Goal: Check status: Check status

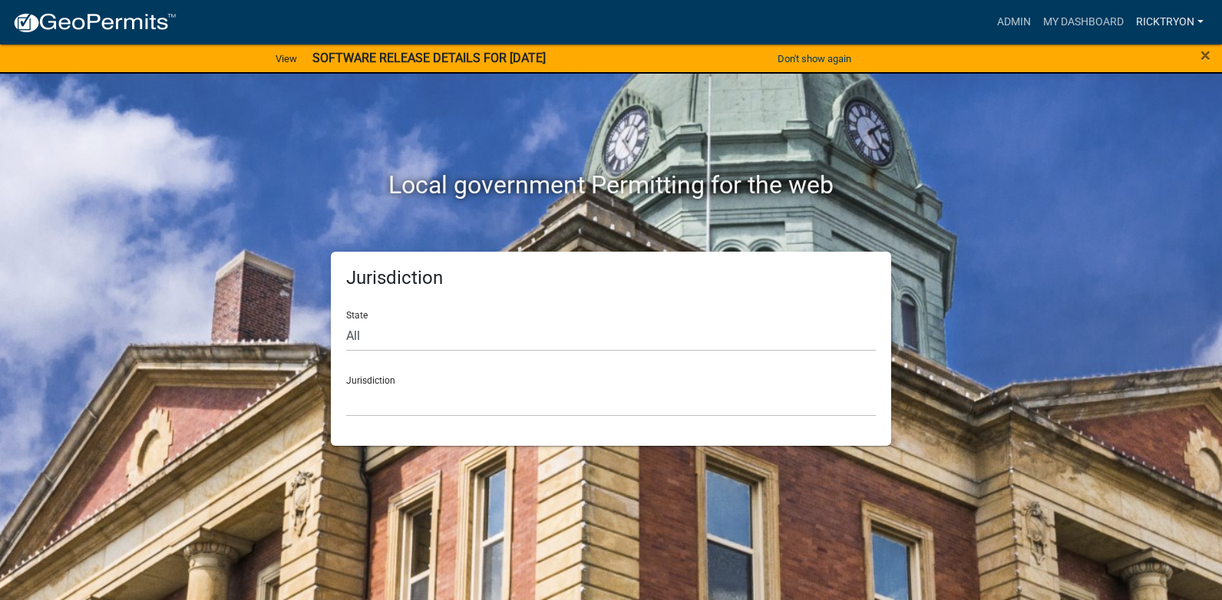
click at [1143, 21] on link "ricktryon" at bounding box center [1170, 22] width 80 height 29
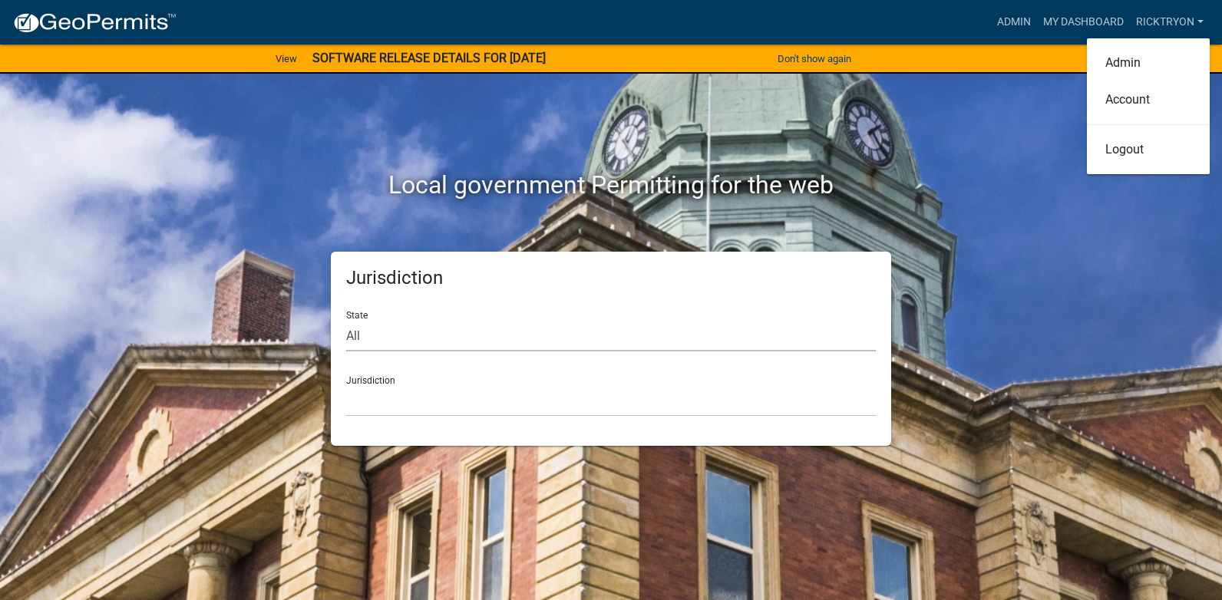
click at [391, 338] on select "All [US_STATE] [US_STATE] [US_STATE] [US_STATE] [US_STATE] [US_STATE] [US_STATE…" at bounding box center [611, 335] width 530 height 31
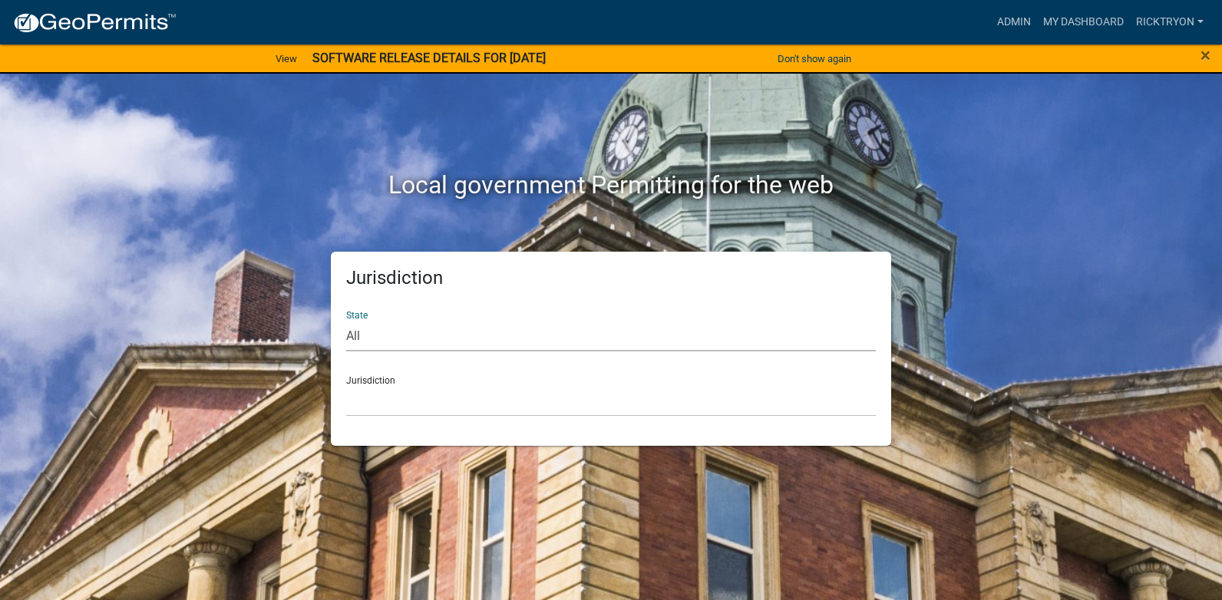
select select "[US_STATE]"
click at [346, 320] on select "All [US_STATE] [US_STATE] [US_STATE] [US_STATE] [US_STATE] [US_STATE] [US_STATE…" at bounding box center [611, 335] width 530 height 31
click at [401, 401] on select "City of [GEOGRAPHIC_DATA], [US_STATE] City of [GEOGRAPHIC_DATA], [US_STATE] Cit…" at bounding box center [611, 400] width 530 height 31
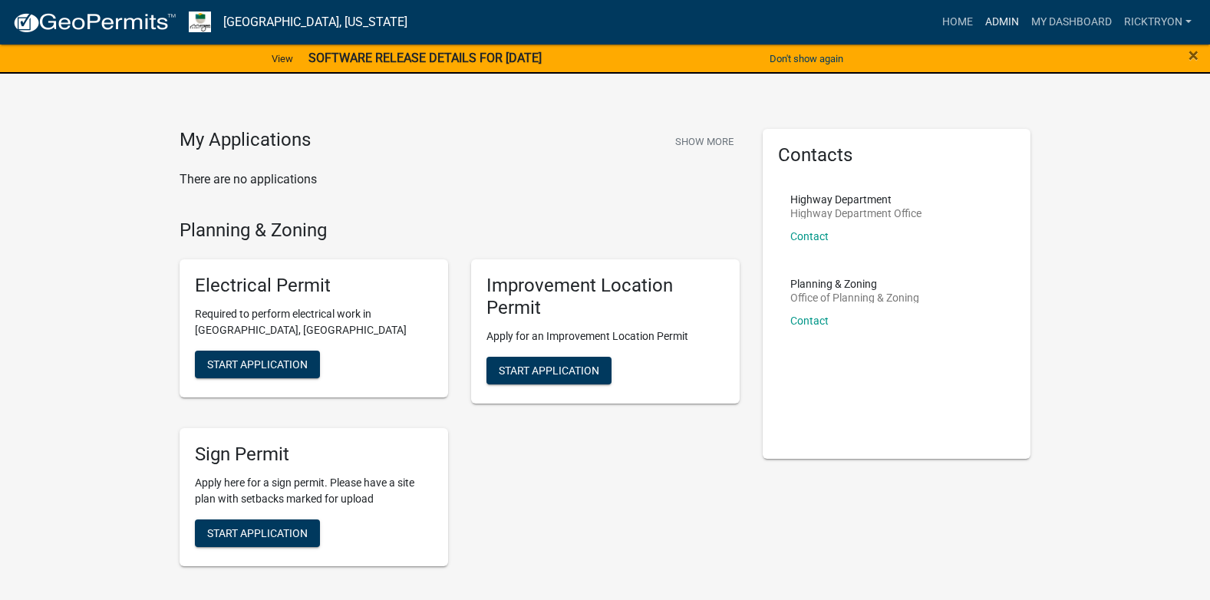
click at [1005, 16] on link "Admin" at bounding box center [1002, 22] width 46 height 29
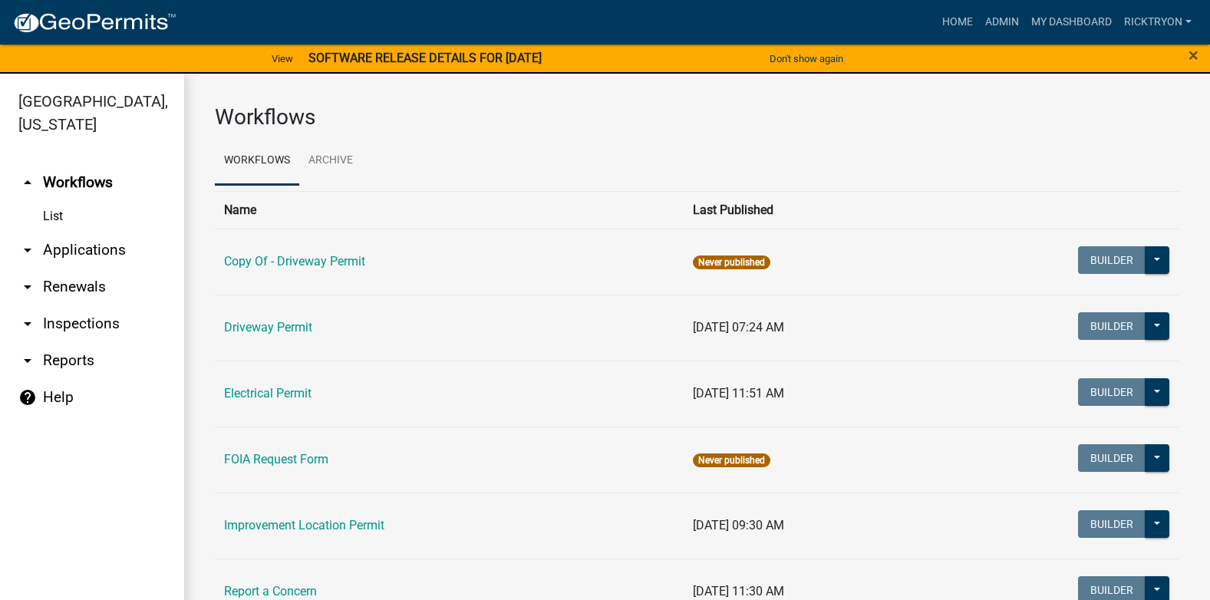
click at [55, 243] on link "arrow_drop_down Applications" at bounding box center [92, 250] width 184 height 37
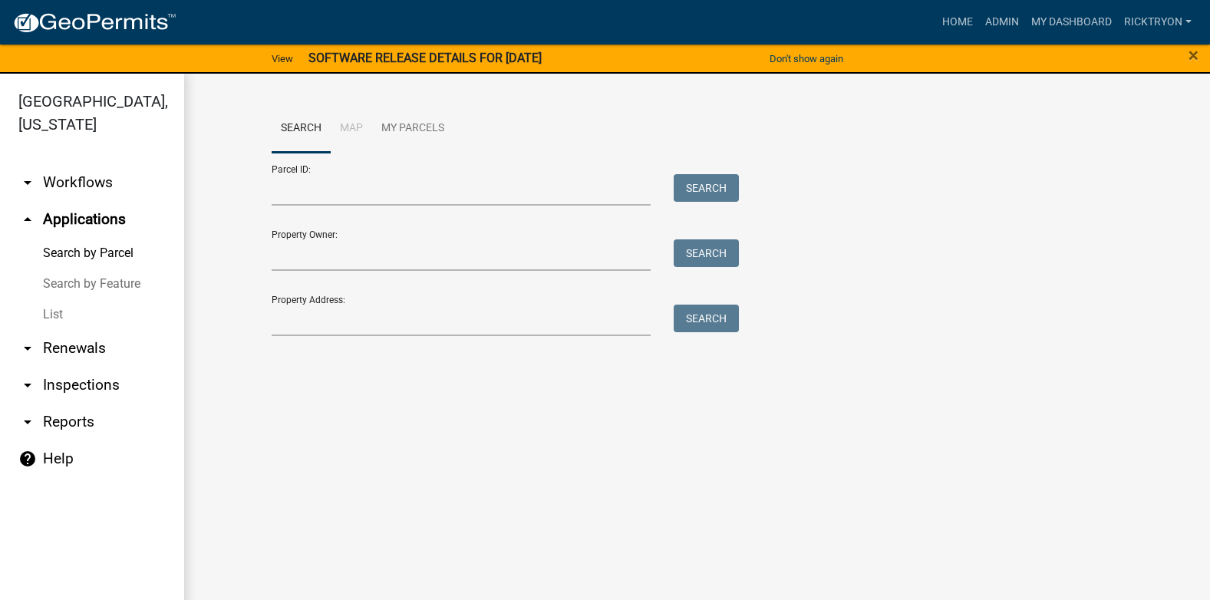
click at [51, 316] on link "List" at bounding box center [92, 314] width 184 height 31
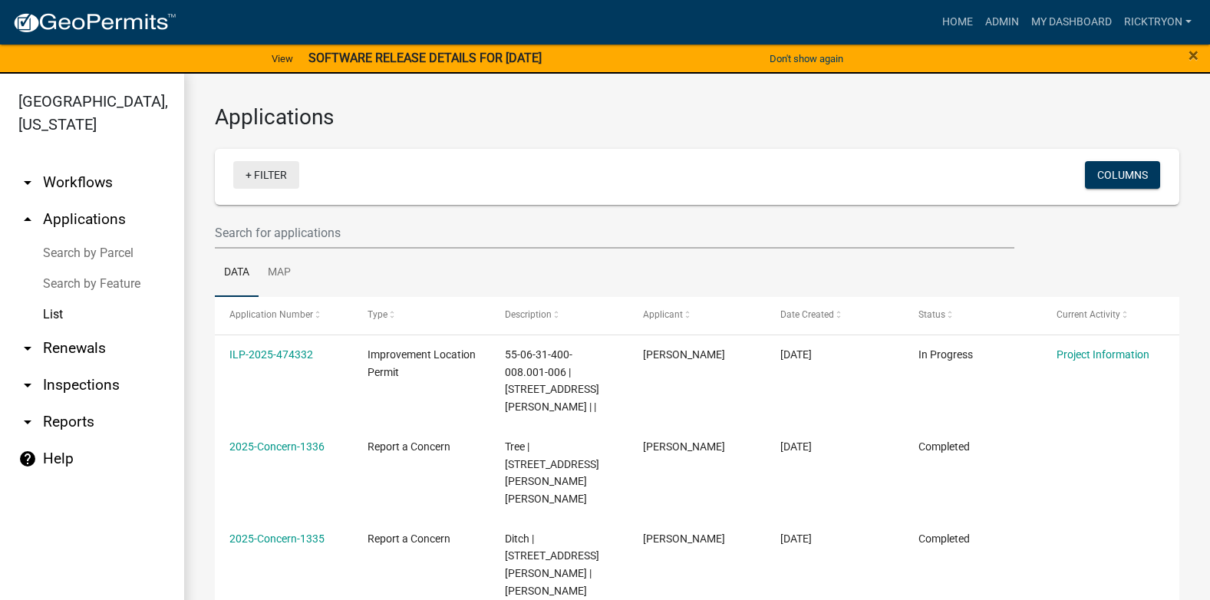
click at [270, 178] on link "+ Filter" at bounding box center [266, 175] width 66 height 28
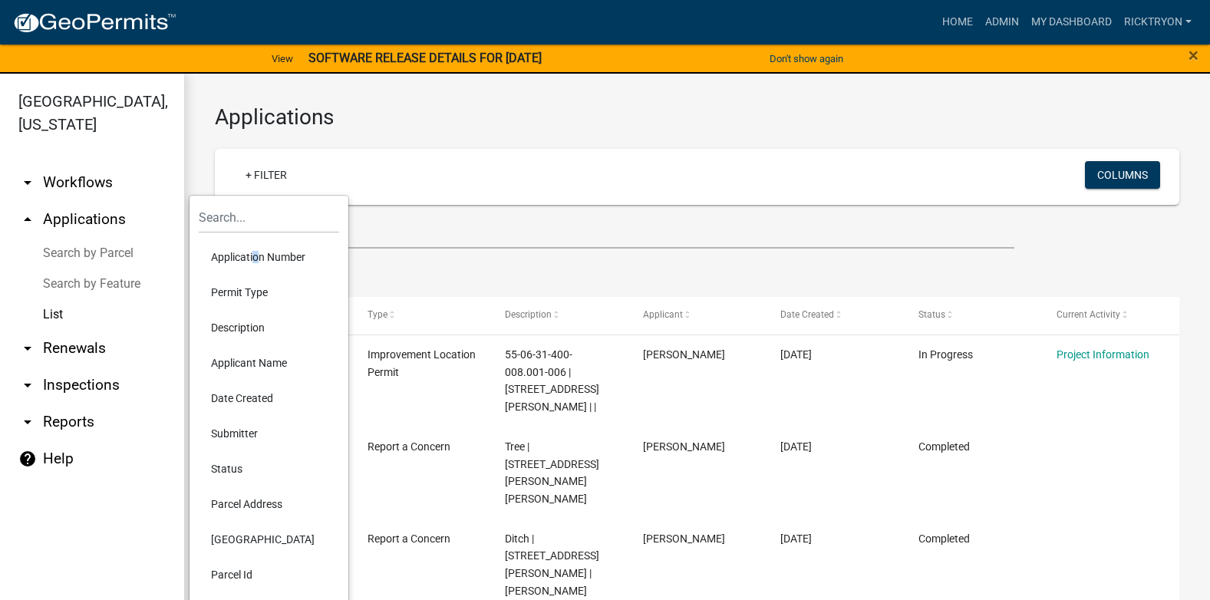
click at [252, 252] on li "Application Number" at bounding box center [269, 256] width 140 height 35
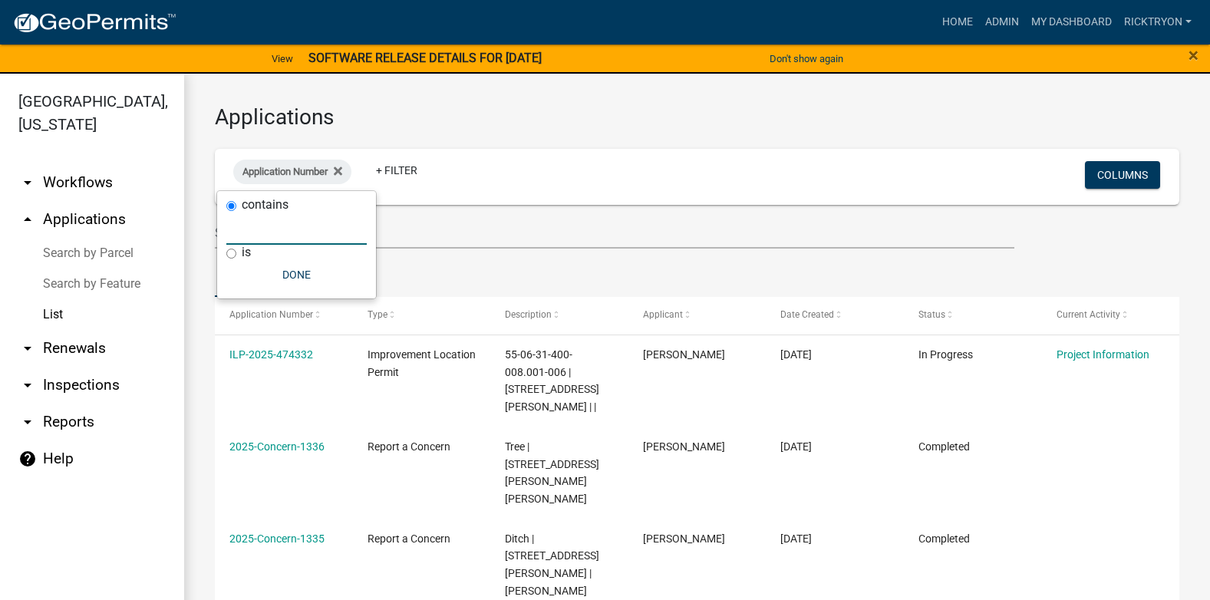
click at [259, 235] on input "text" at bounding box center [296, 228] width 140 height 31
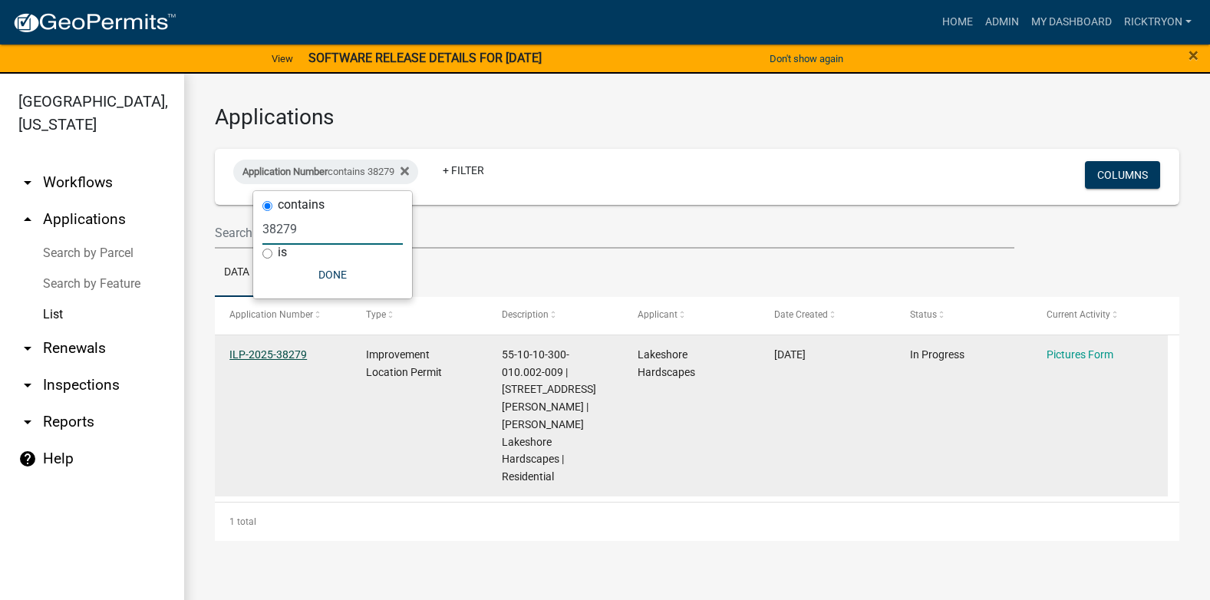
type input "38279"
click at [250, 354] on link "ILP-2025-38279" at bounding box center [268, 354] width 78 height 12
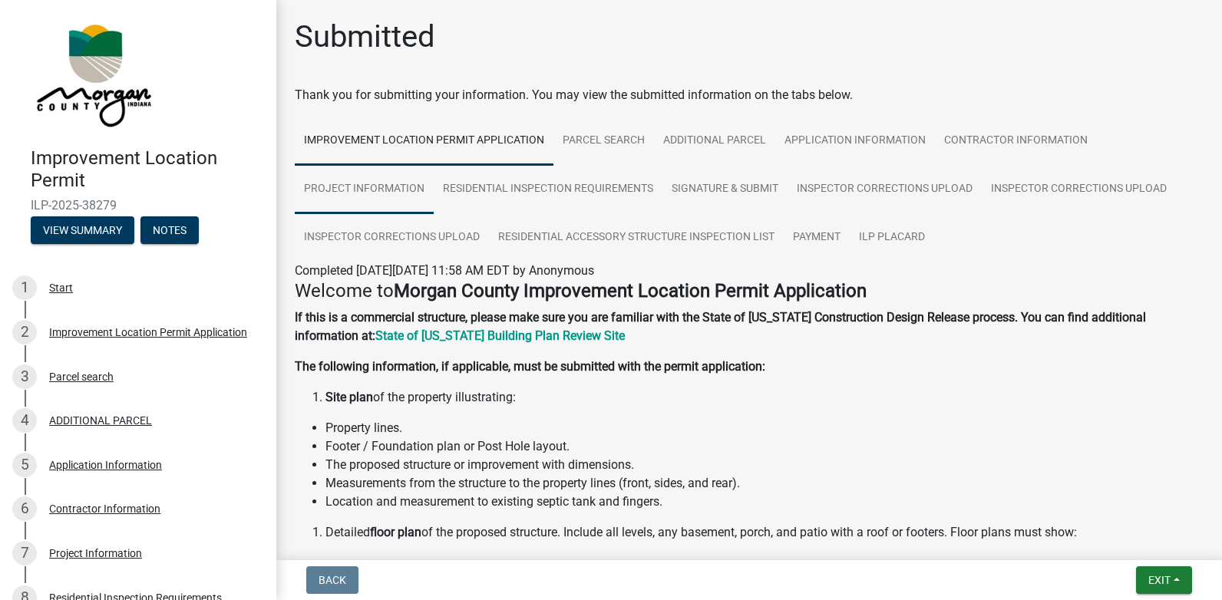
click at [391, 190] on link "Project Information" at bounding box center [364, 189] width 139 height 49
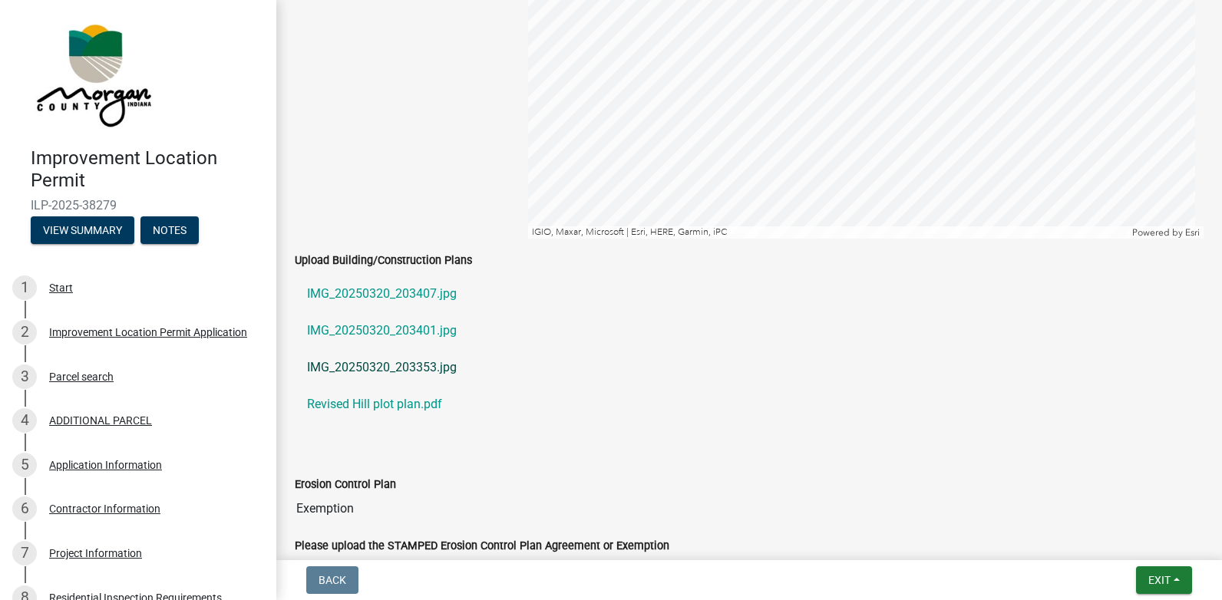
scroll to position [2379, 0]
click at [386, 288] on link "IMG_20250320_203407.jpg" at bounding box center [749, 292] width 909 height 37
click at [398, 328] on link "IMG_20250320_203401.jpg" at bounding box center [749, 329] width 909 height 37
click at [378, 371] on link "IMG_20250320_203353.jpg" at bounding box center [749, 366] width 909 height 37
click at [360, 408] on link "Revised Hill plot plan.pdf" at bounding box center [749, 402] width 909 height 37
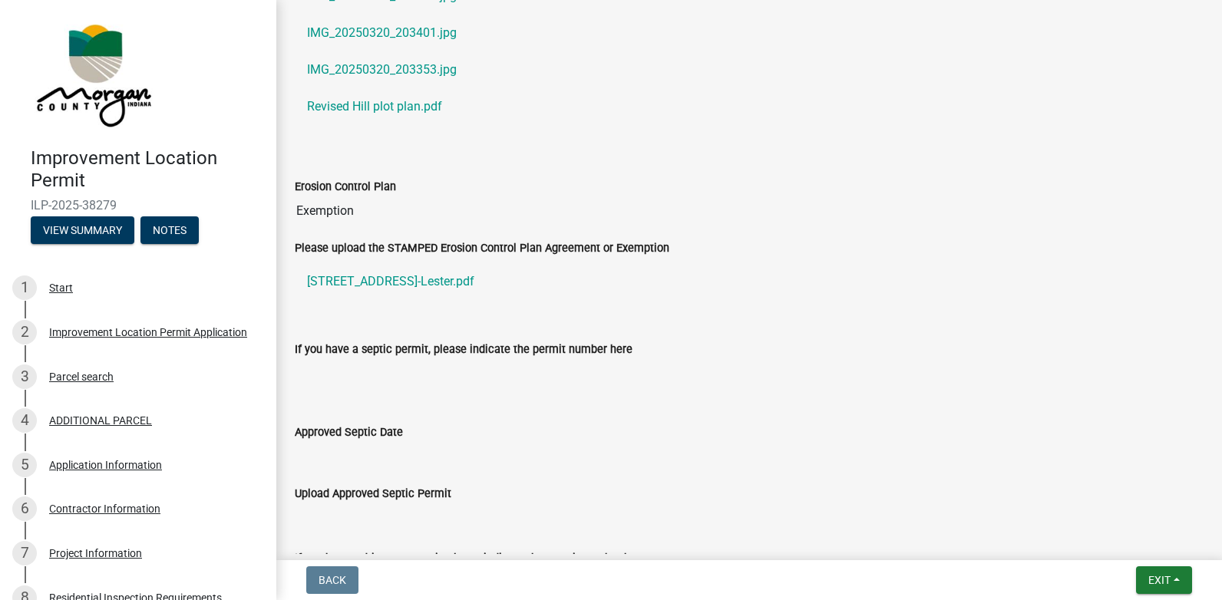
scroll to position [2647, 0]
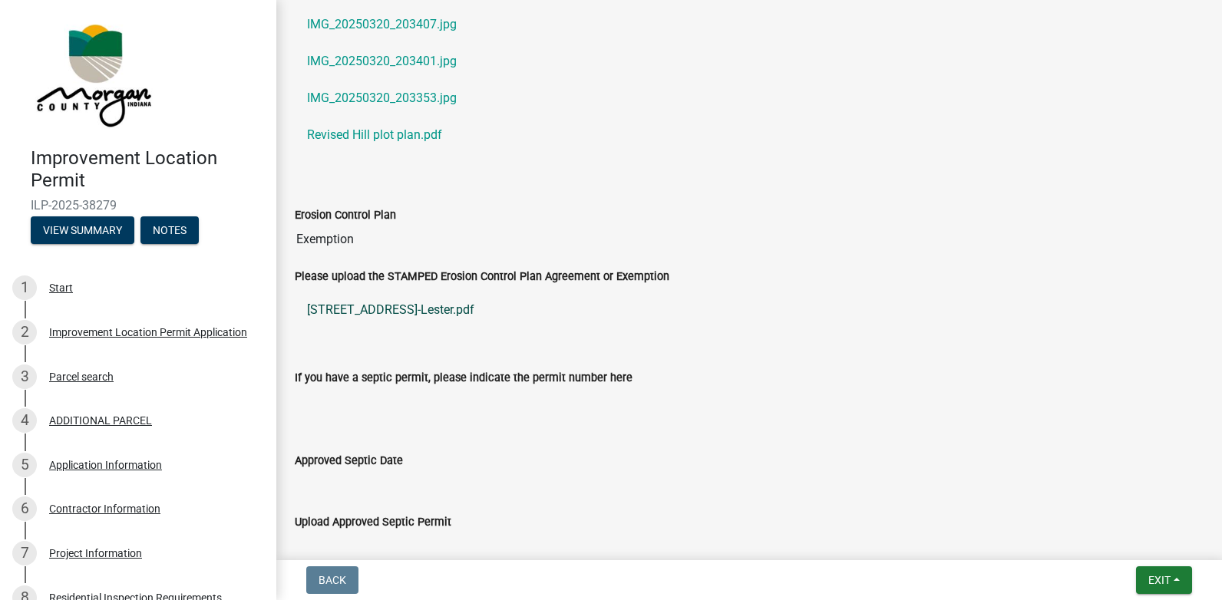
click at [378, 308] on link "[STREET_ADDRESS]-Lester.pdf" at bounding box center [749, 310] width 909 height 37
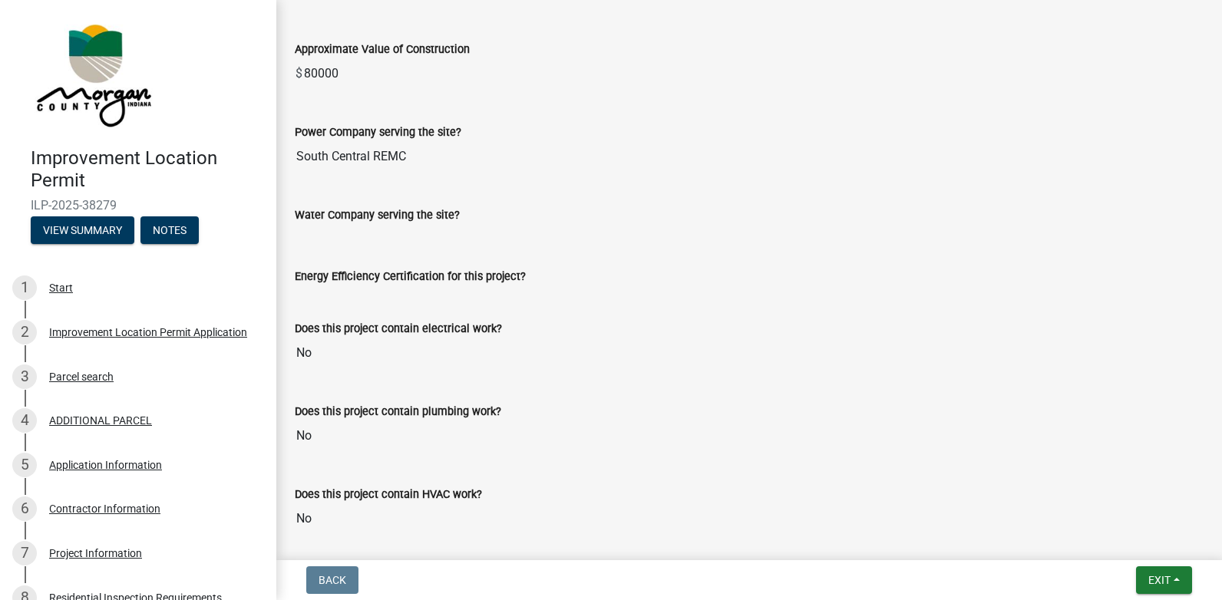
scroll to position [1266, 0]
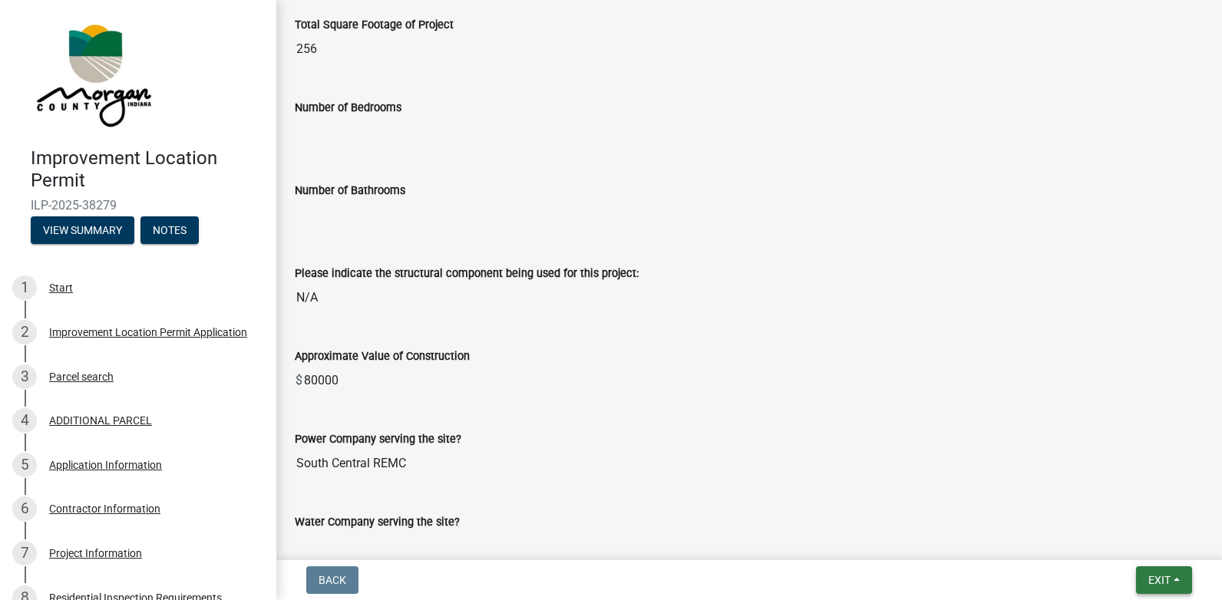
click at [1169, 589] on button "Exit" at bounding box center [1164, 580] width 56 height 28
click at [1167, 586] on span "Exit" at bounding box center [1159, 580] width 22 height 12
click at [1167, 579] on span "Exit" at bounding box center [1159, 580] width 22 height 12
click at [1125, 531] on button "Save & Exit" at bounding box center [1130, 540] width 123 height 37
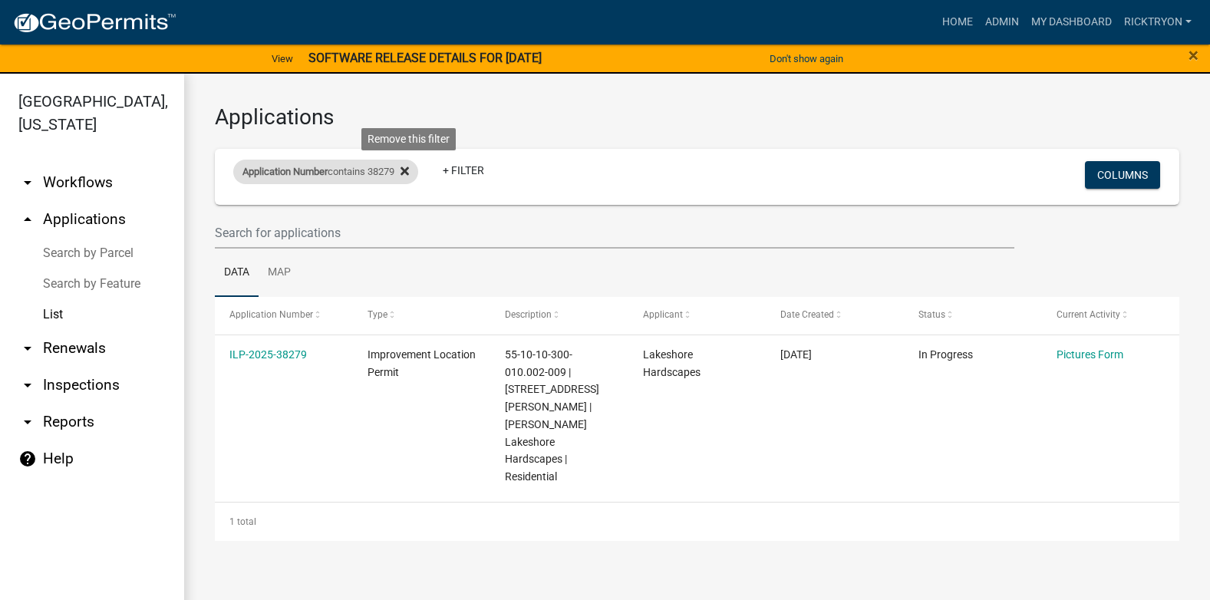
click at [409, 169] on icon at bounding box center [405, 171] width 8 height 8
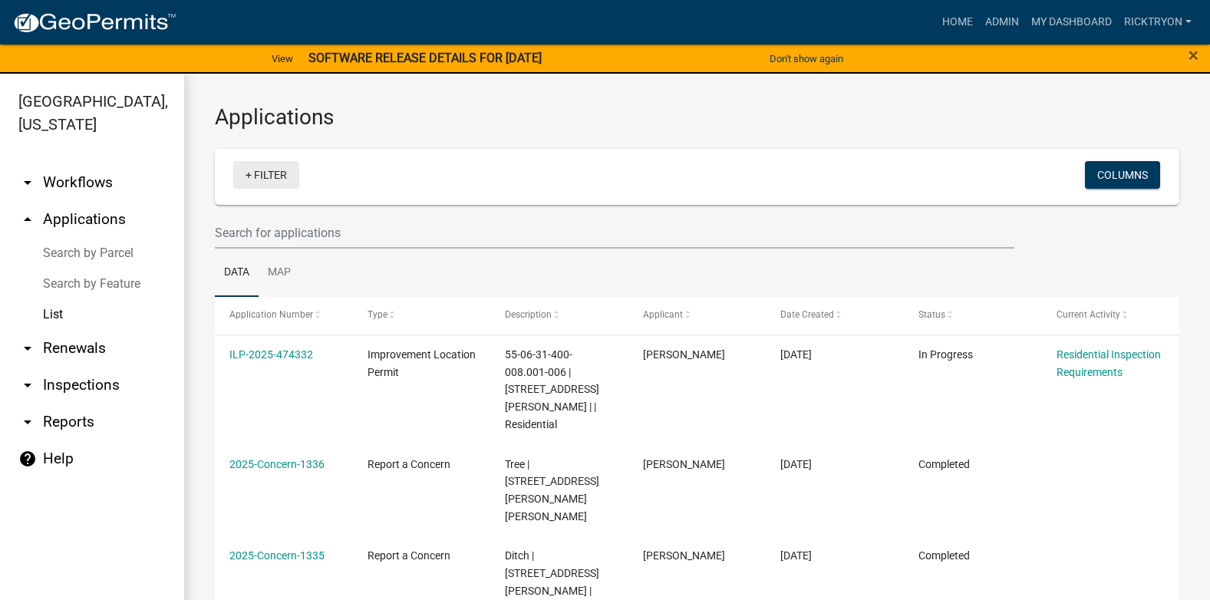
click at [269, 170] on link "+ Filter" at bounding box center [266, 175] width 66 height 28
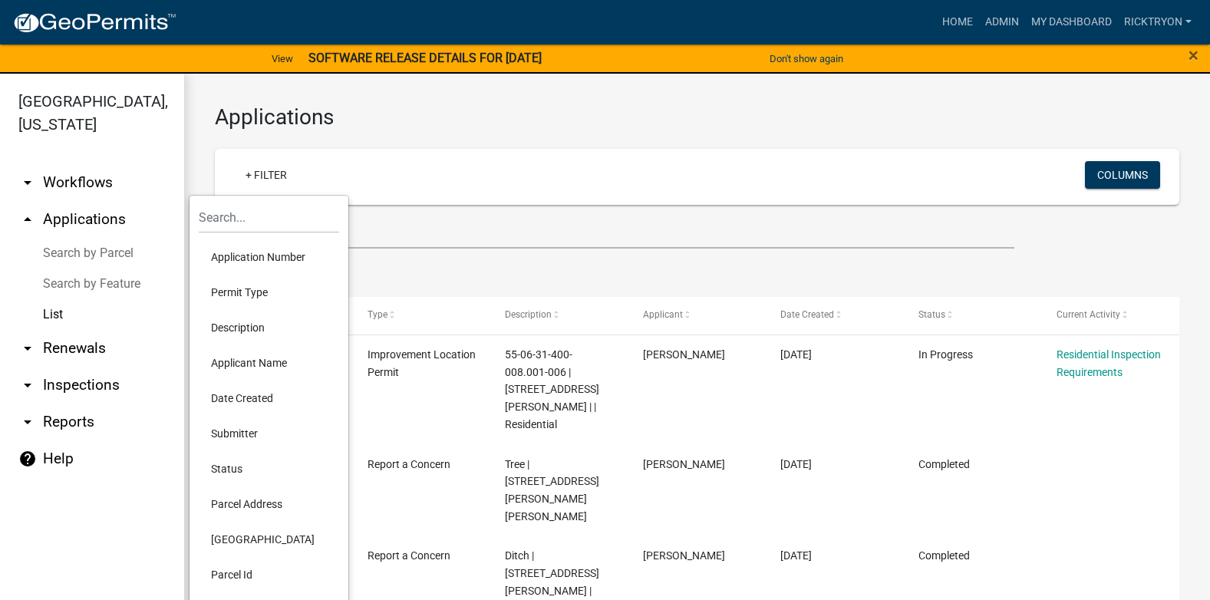
click at [249, 256] on li "Application Number" at bounding box center [269, 256] width 140 height 35
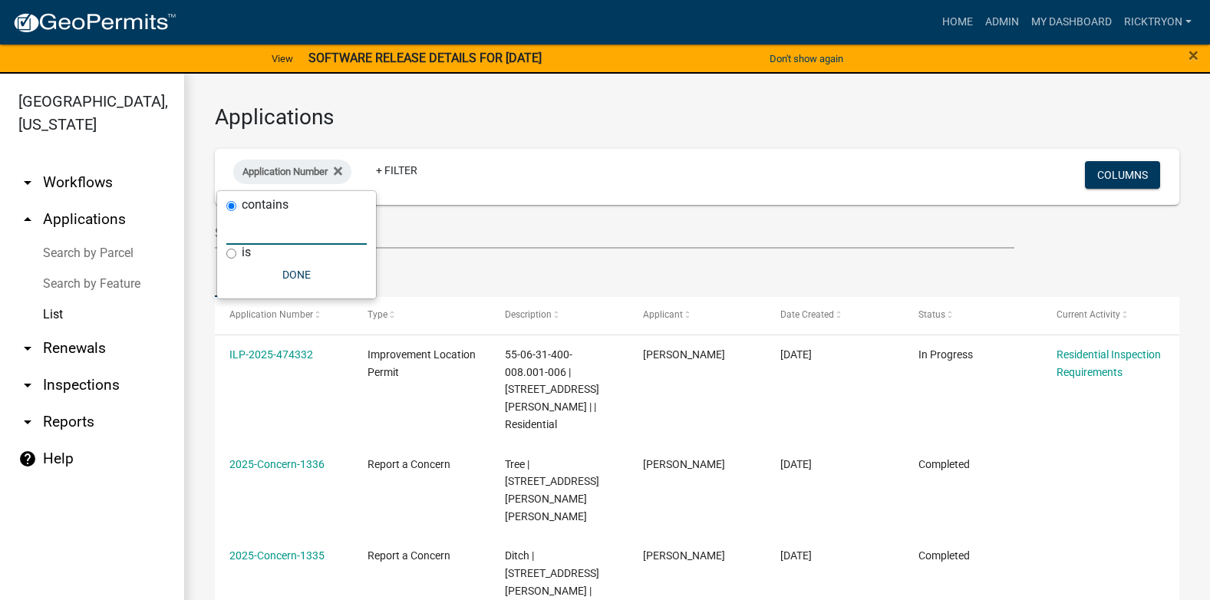
click at [254, 240] on input "text" at bounding box center [296, 228] width 140 height 31
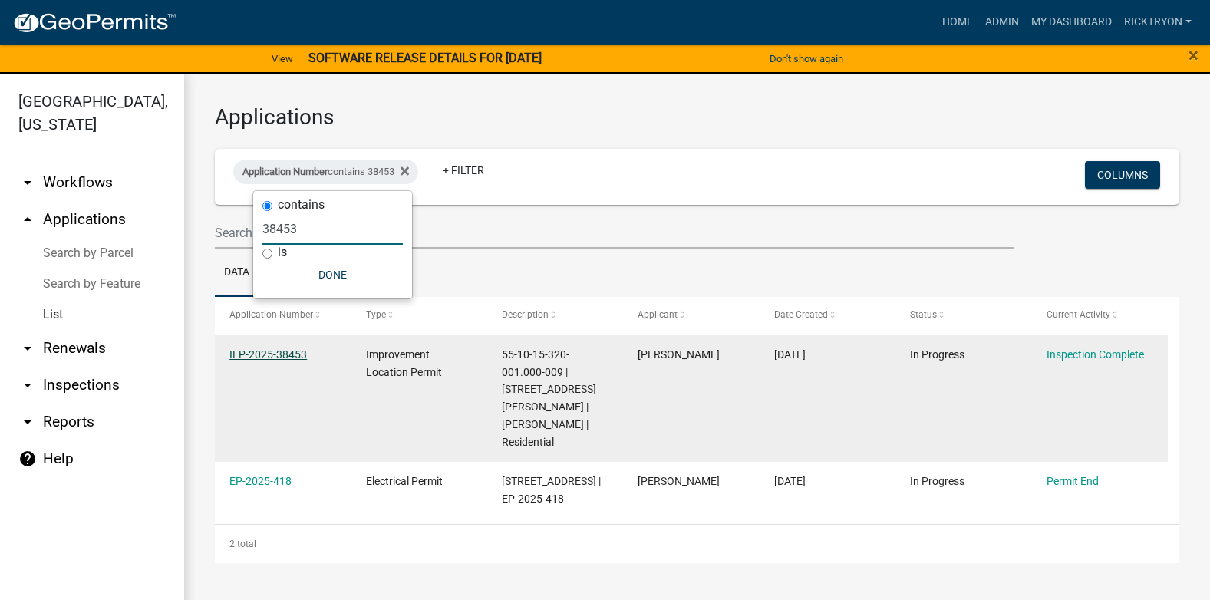
type input "38453"
click at [282, 348] on link "ILP-2025-38453" at bounding box center [268, 354] width 78 height 12
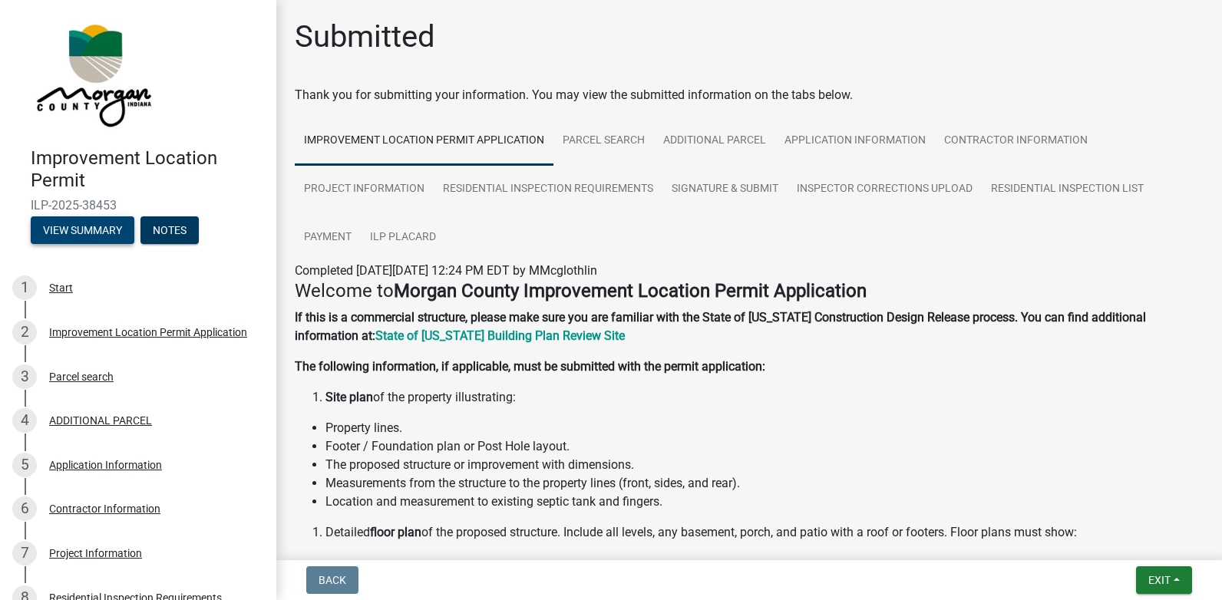
click at [90, 237] on button "View Summary" at bounding box center [83, 230] width 104 height 28
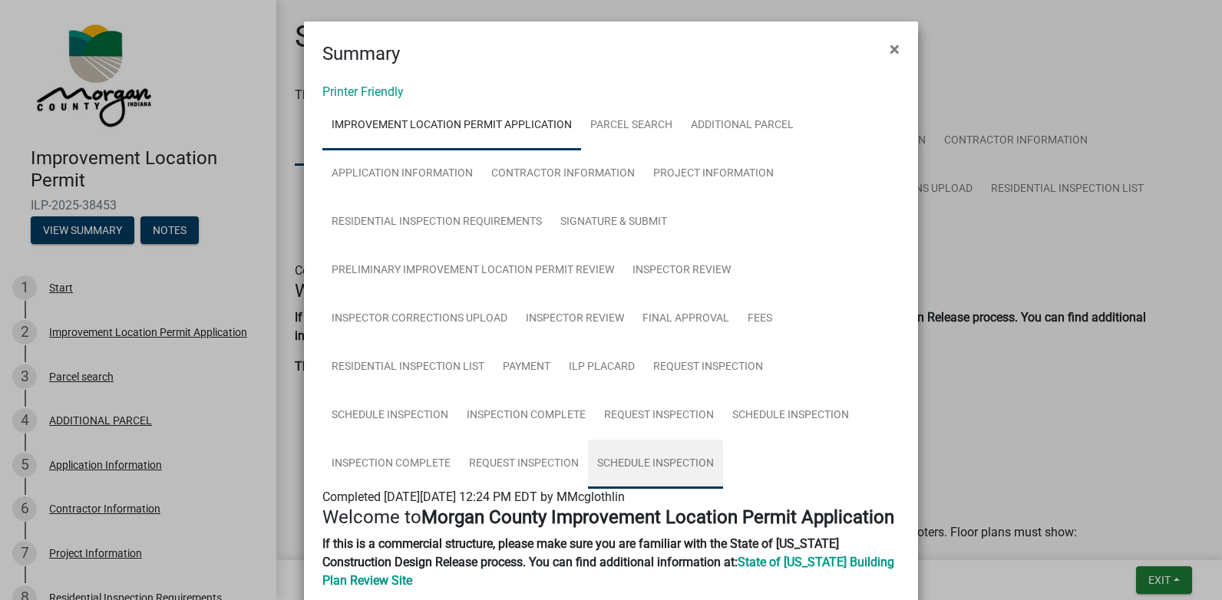
click at [662, 461] on link "Schedule Inspection" at bounding box center [655, 464] width 135 height 49
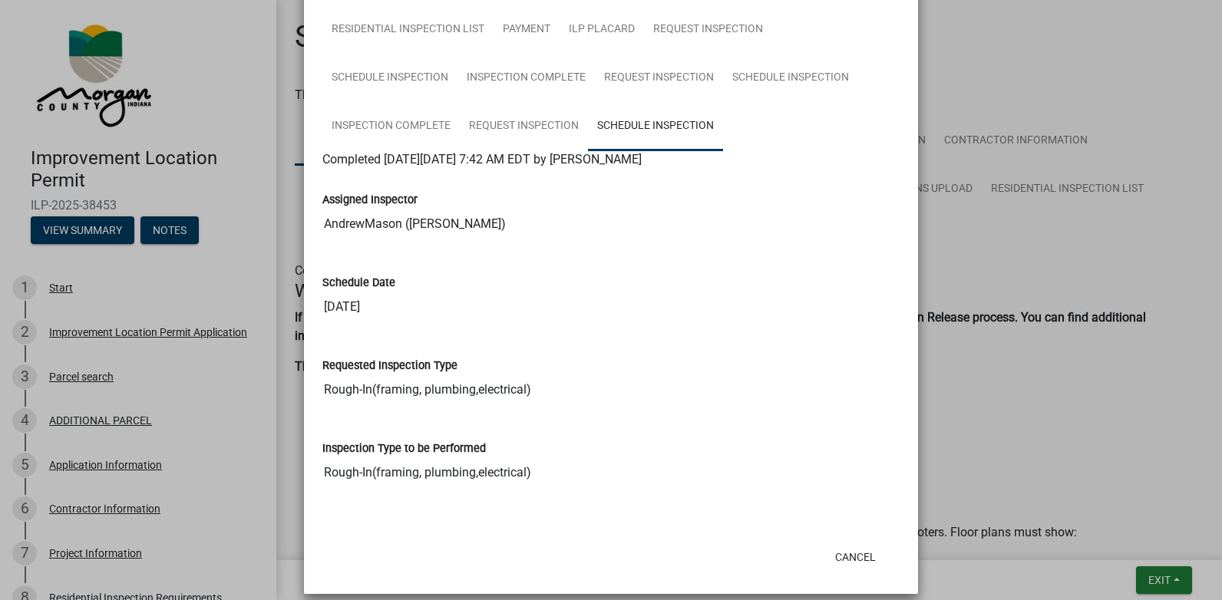
scroll to position [353, 0]
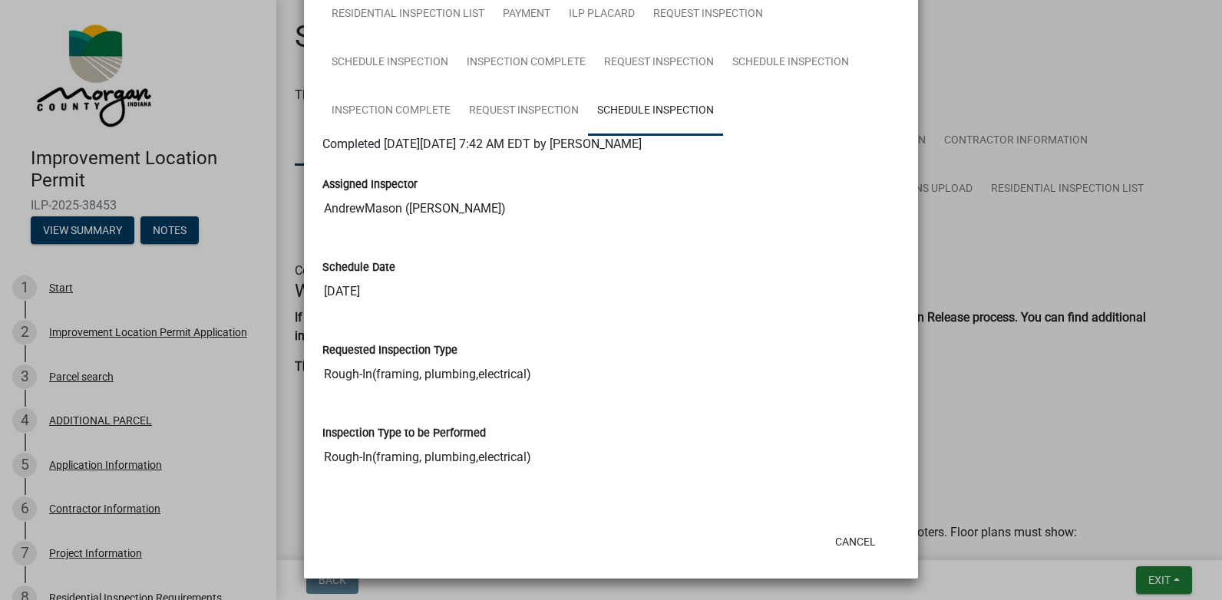
click at [1170, 579] on ngb-modal-window "Summary × Printer Friendly Improvement Location Permit Application Parcel searc…" at bounding box center [611, 300] width 1222 height 600
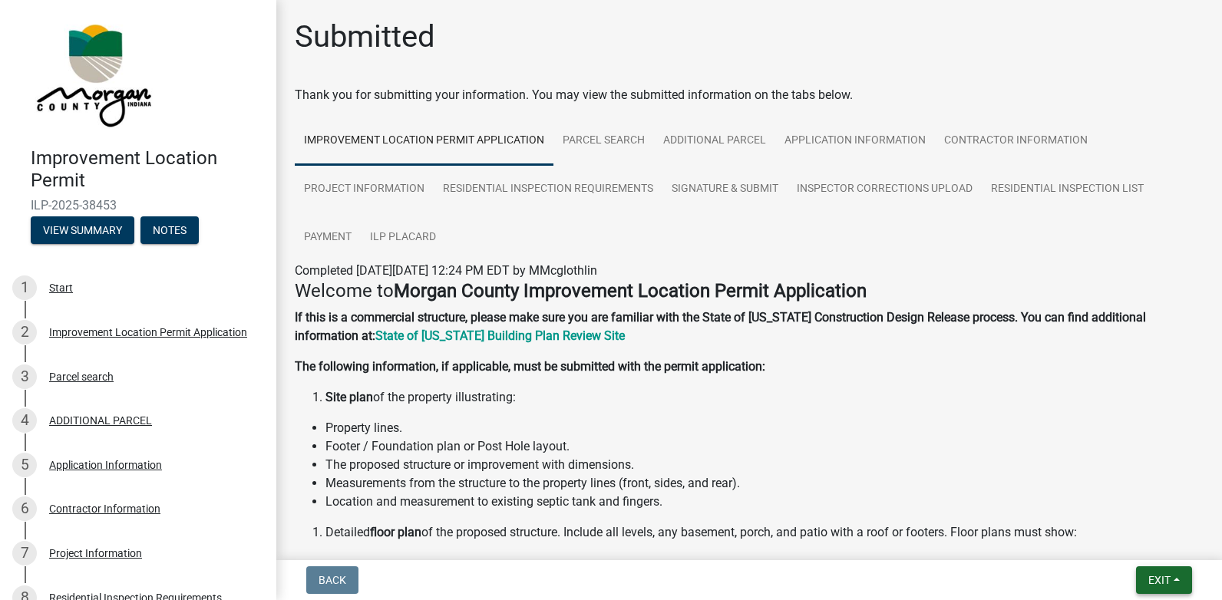
click at [1161, 580] on span "Exit" at bounding box center [1159, 580] width 22 height 12
click at [1134, 548] on button "Save & Exit" at bounding box center [1130, 540] width 123 height 37
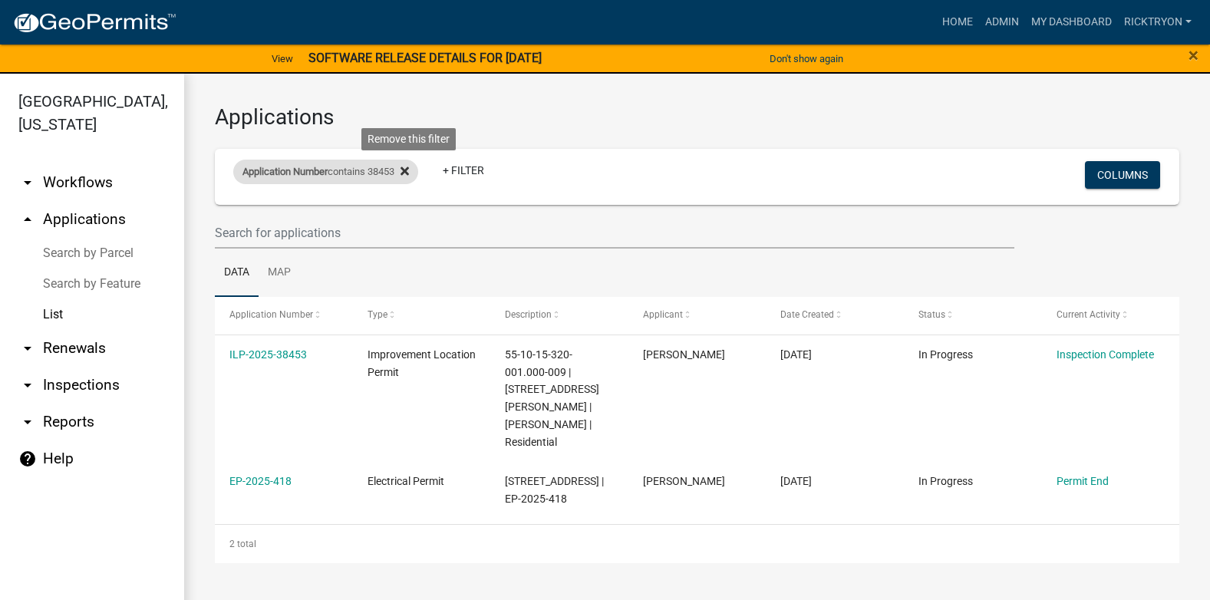
click at [409, 176] on icon at bounding box center [405, 171] width 8 height 12
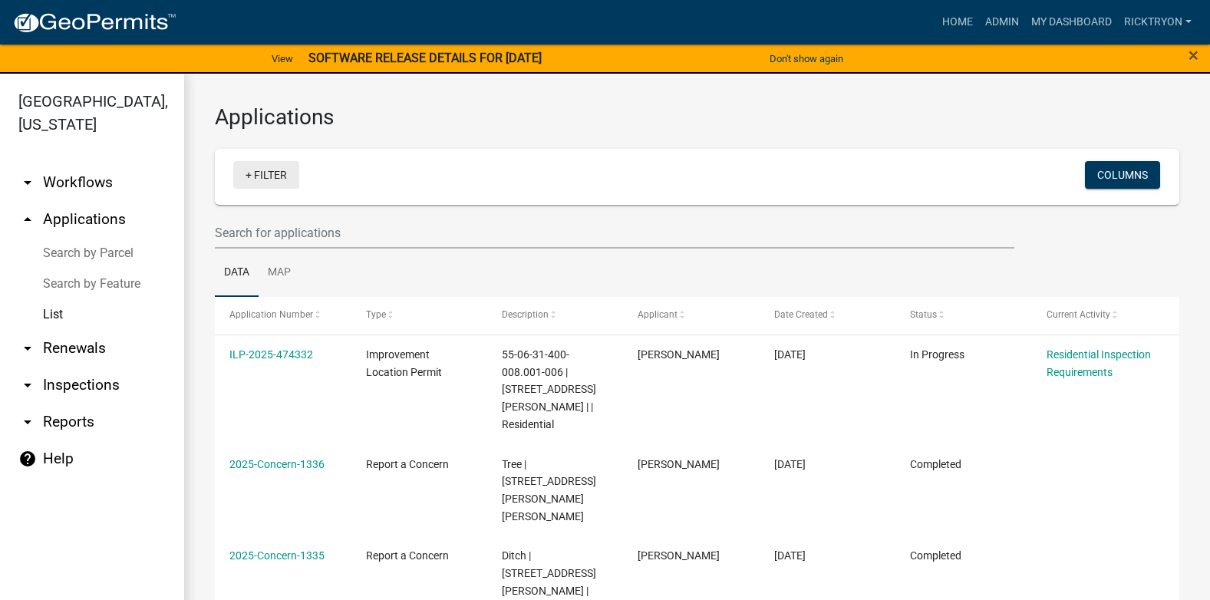
click at [277, 173] on link "+ Filter" at bounding box center [266, 175] width 66 height 28
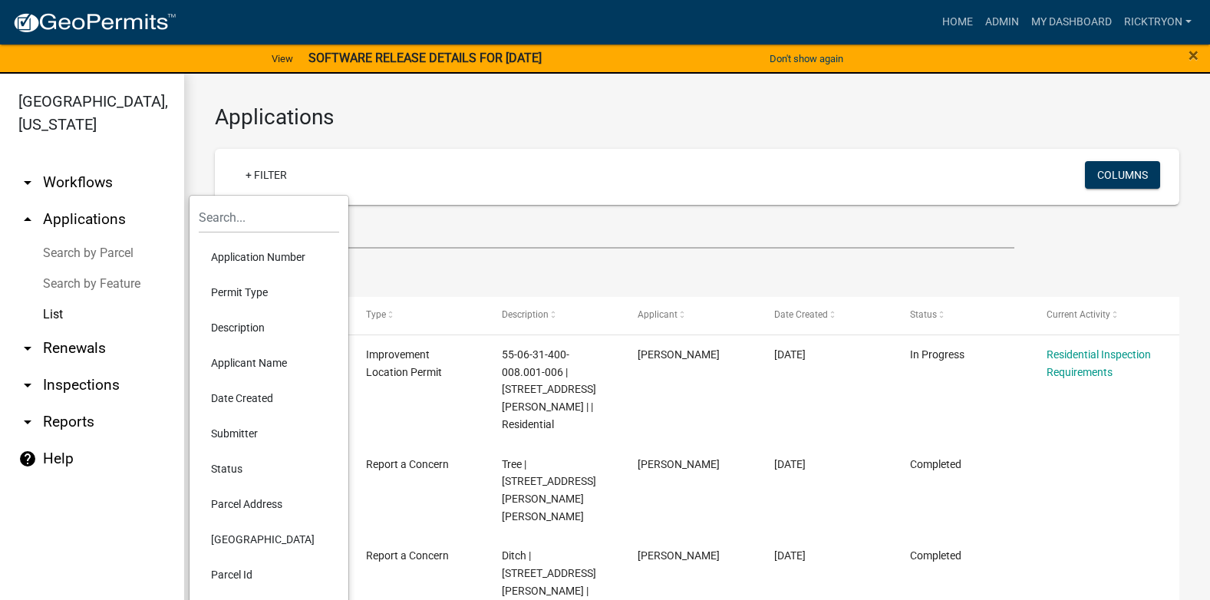
click at [264, 254] on li "Application Number" at bounding box center [269, 256] width 140 height 35
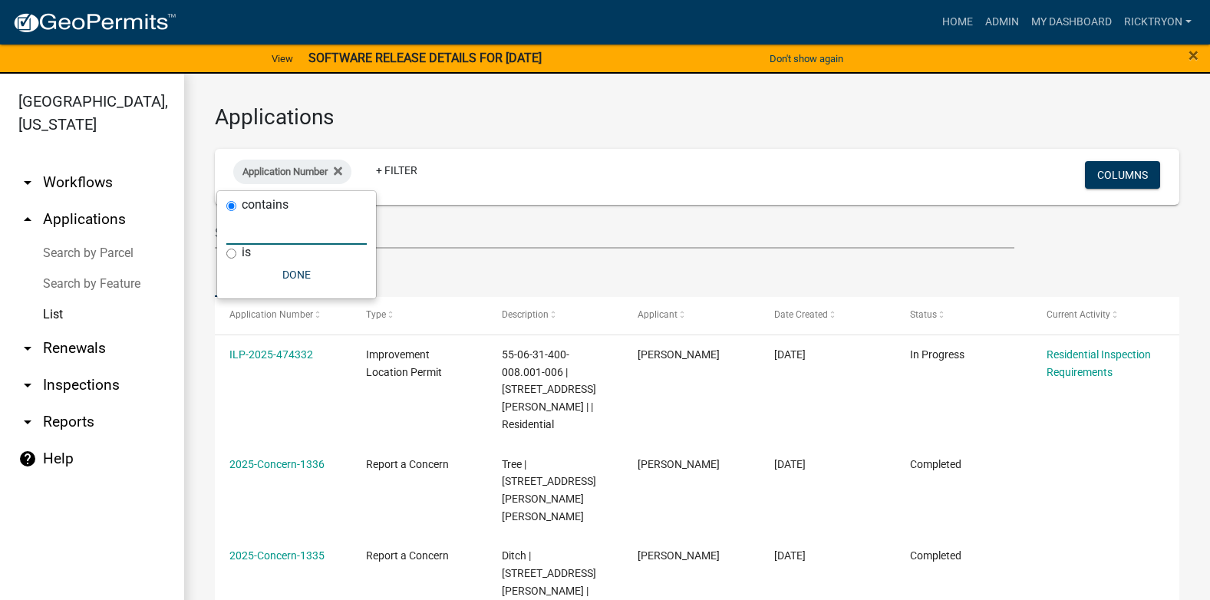
click at [269, 233] on input "text" at bounding box center [296, 228] width 140 height 31
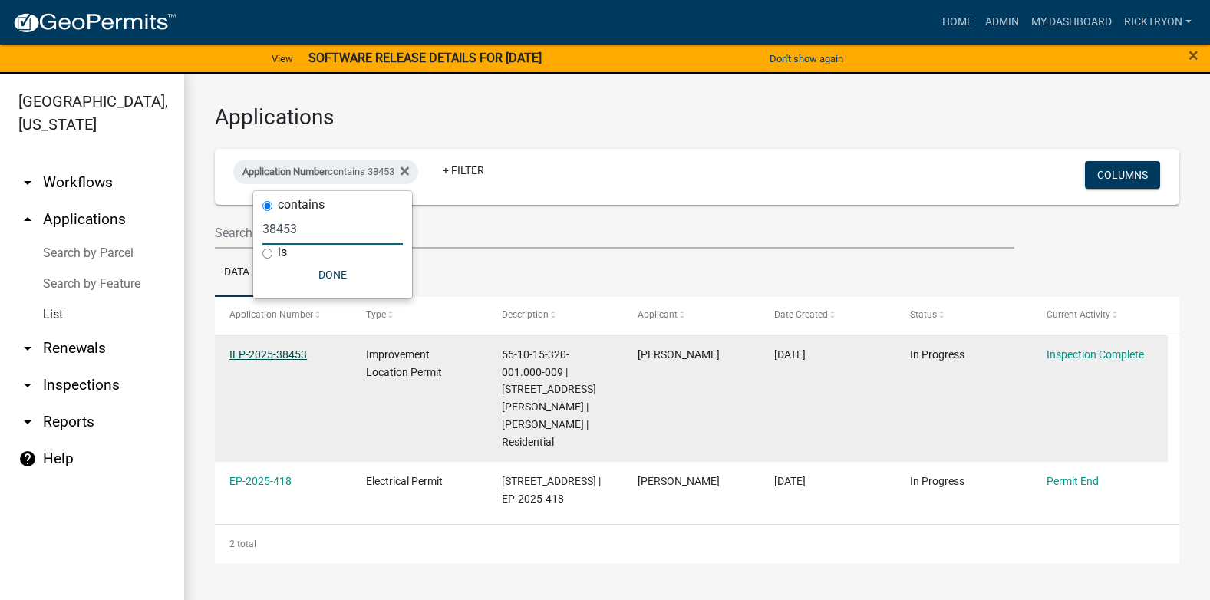
type input "38453"
click at [273, 352] on link "ILP-2025-38453" at bounding box center [268, 354] width 78 height 12
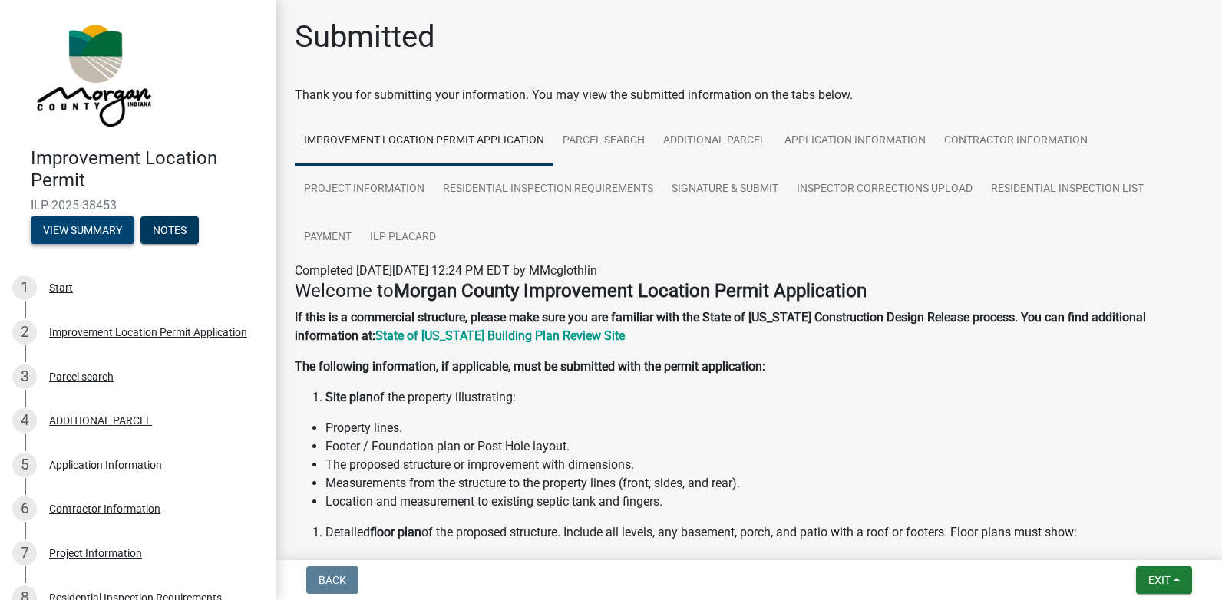
click at [88, 232] on button "View Summary" at bounding box center [83, 230] width 104 height 28
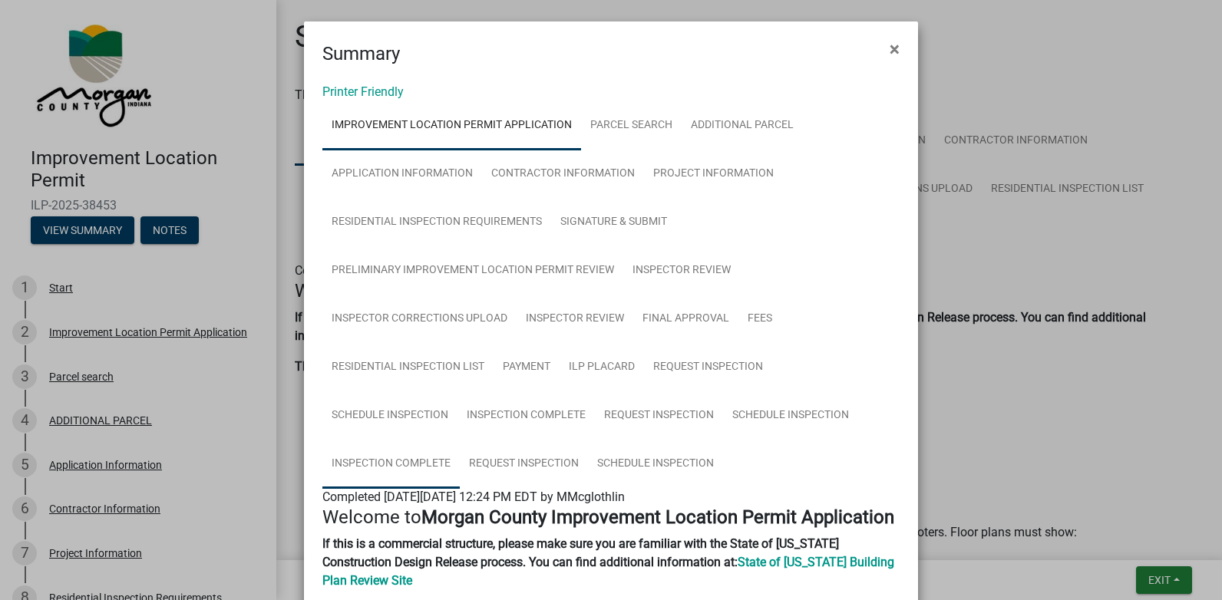
click at [406, 461] on link "Inspection Complete" at bounding box center [390, 464] width 137 height 49
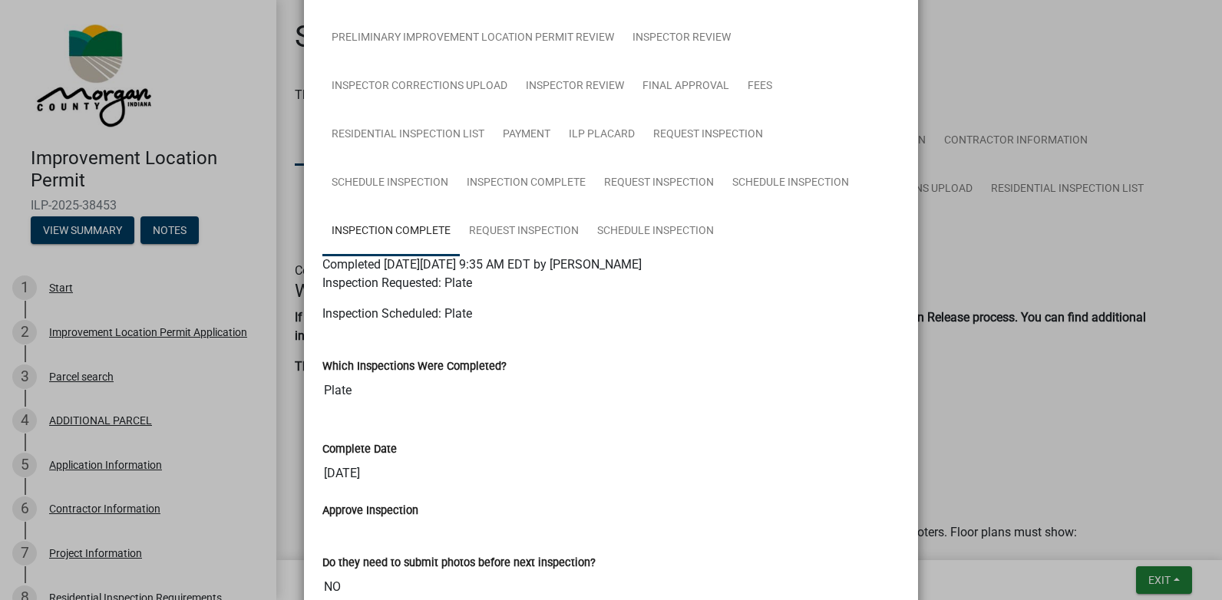
scroll to position [230, 0]
click at [1167, 581] on ngb-modal-window "Summary × Printer Friendly Improvement Location Permit Application Parcel searc…" at bounding box center [611, 300] width 1222 height 600
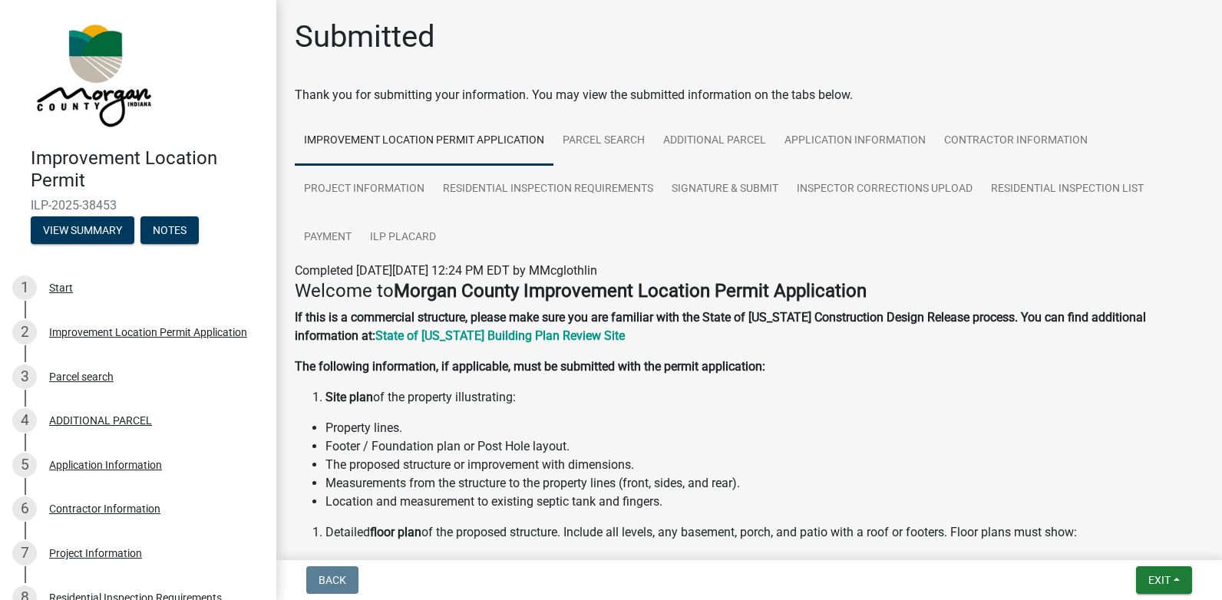
click at [1167, 581] on ngb-modal-window "Summary × Printer Friendly Improvement Location Permit Application Parcel searc…" at bounding box center [611, 300] width 1222 height 600
click at [1167, 582] on span "Exit" at bounding box center [1159, 580] width 22 height 12
click at [1119, 550] on button "Save & Exit" at bounding box center [1130, 540] width 123 height 37
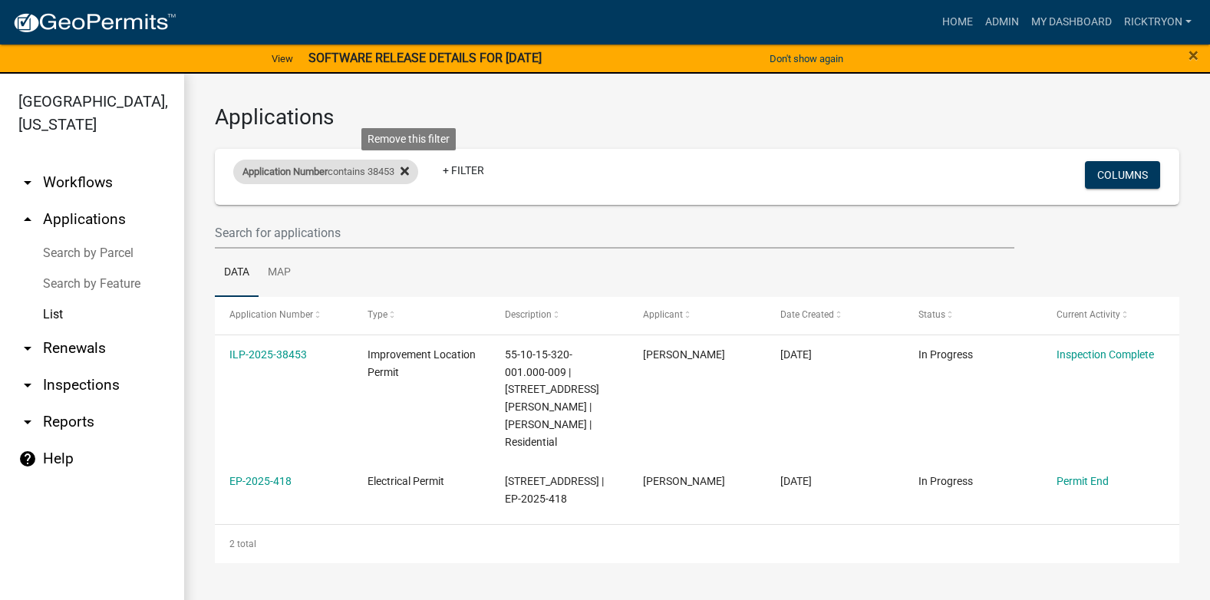
click at [409, 171] on icon at bounding box center [405, 171] width 8 height 12
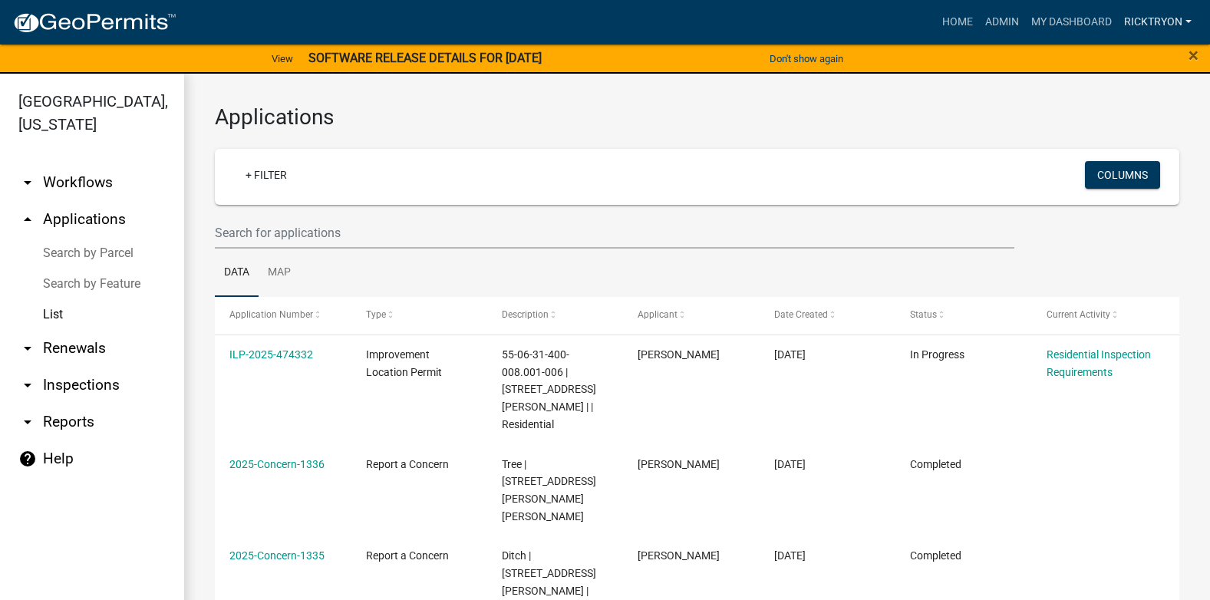
click at [1175, 21] on link "ricktryon" at bounding box center [1158, 22] width 80 height 29
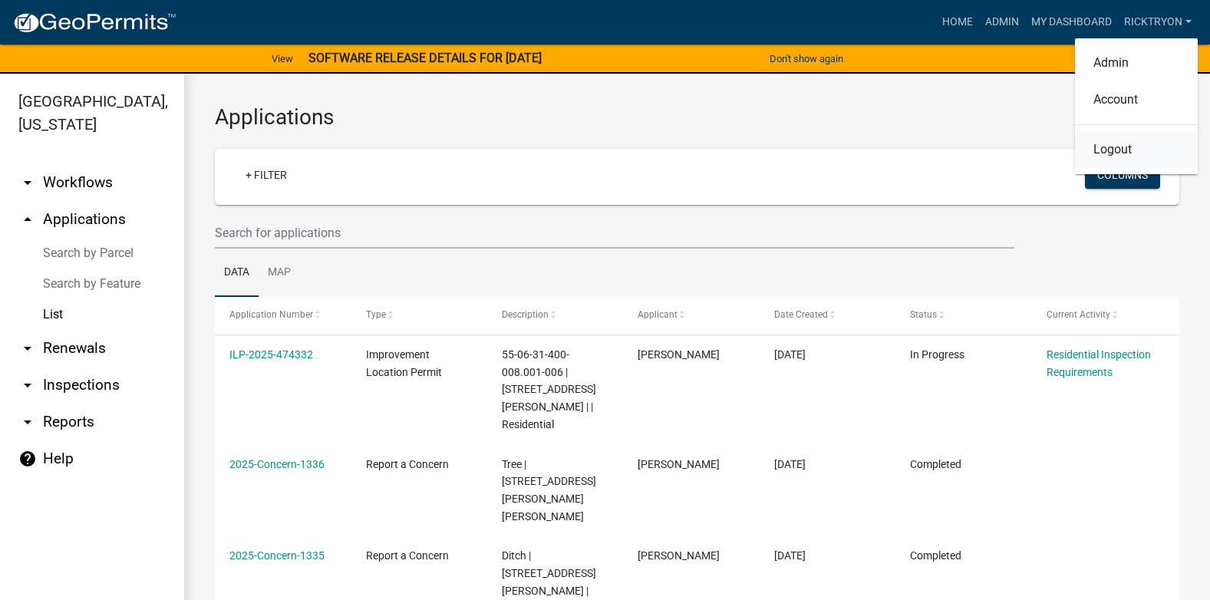
click at [1111, 157] on link "Logout" at bounding box center [1136, 149] width 123 height 37
